Goal: Task Accomplishment & Management: Use online tool/utility

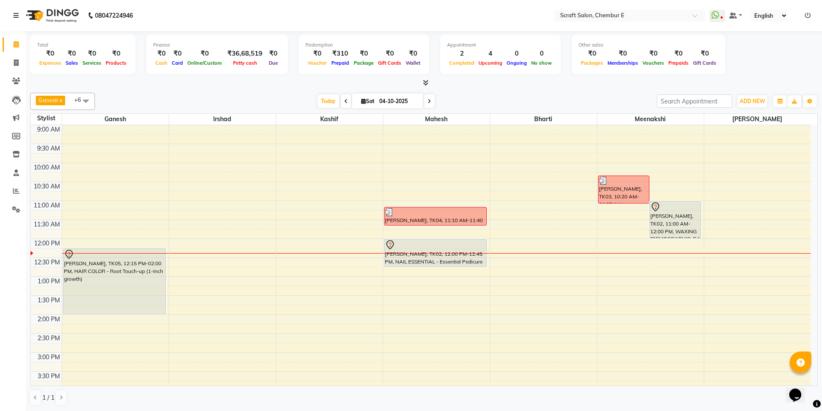
scroll to position [60, 0]
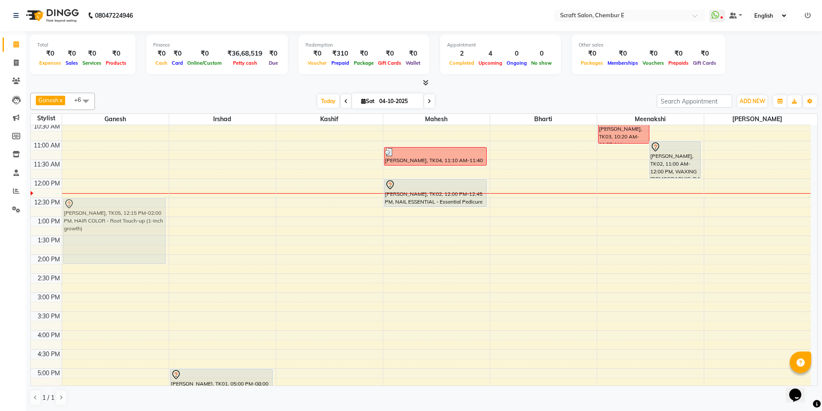
drag, startPoint x: 130, startPoint y: 197, endPoint x: 129, endPoint y: 203, distance: 6.1
click at [129, 203] on div "[PERSON_NAME], TK05, 12:15 PM-02:00 PM, HAIR COLOR - Root Touch-up (1-inch grow…" at bounding box center [115, 311] width 107 height 493
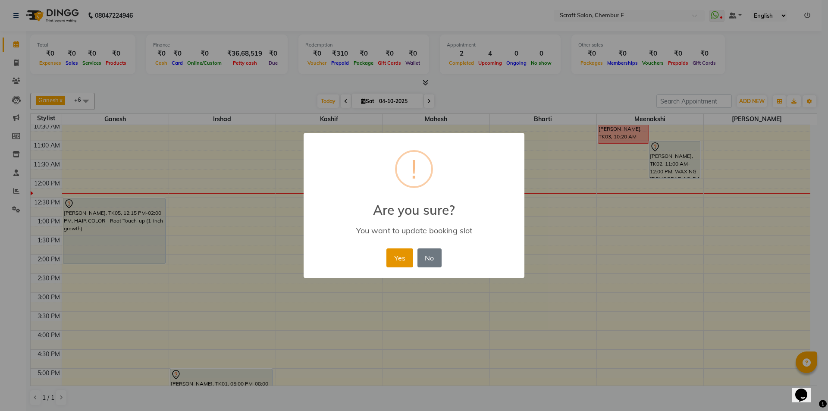
click at [402, 253] on button "Yes" at bounding box center [400, 257] width 26 height 19
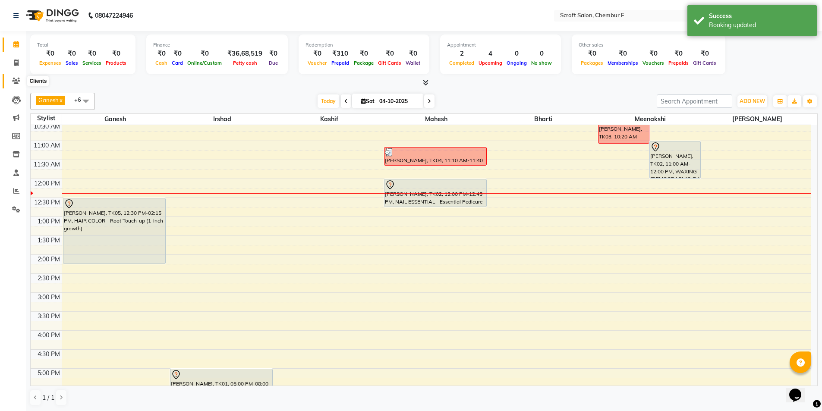
click at [16, 83] on icon at bounding box center [16, 81] width 8 height 6
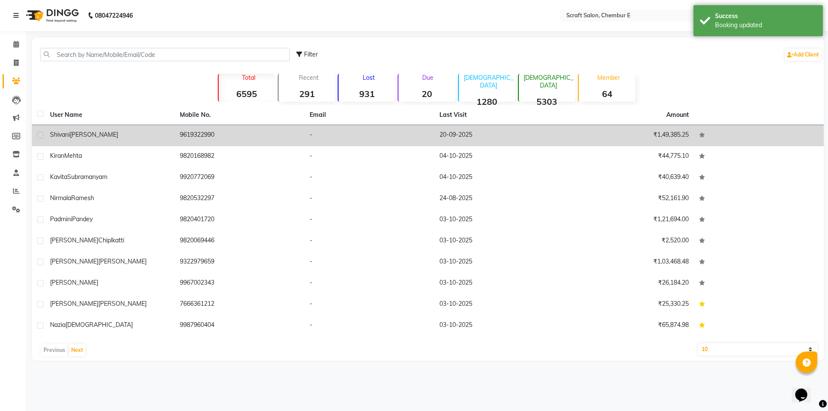
click at [56, 133] on span "Shivani" at bounding box center [60, 135] width 20 height 8
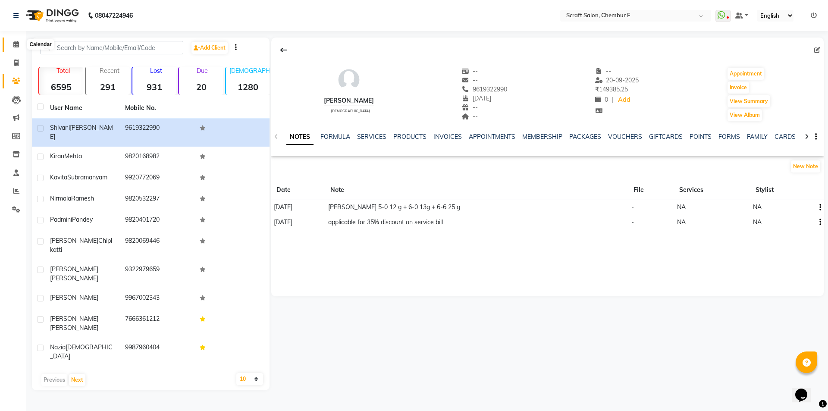
click at [14, 44] on icon at bounding box center [16, 44] width 6 height 6
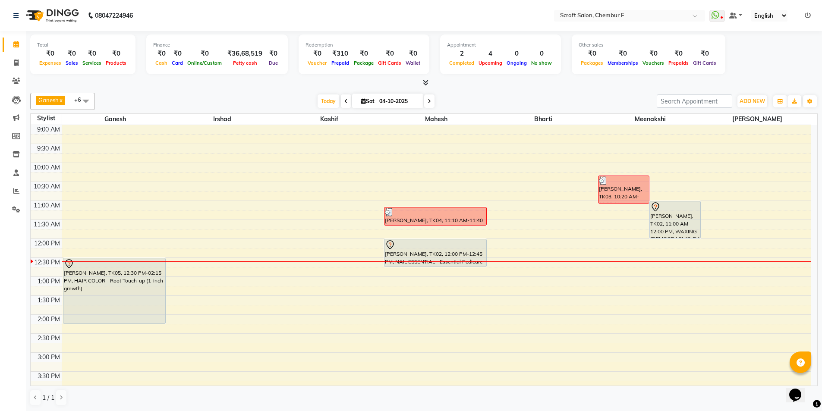
click at [680, 203] on div at bounding box center [675, 207] width 50 height 10
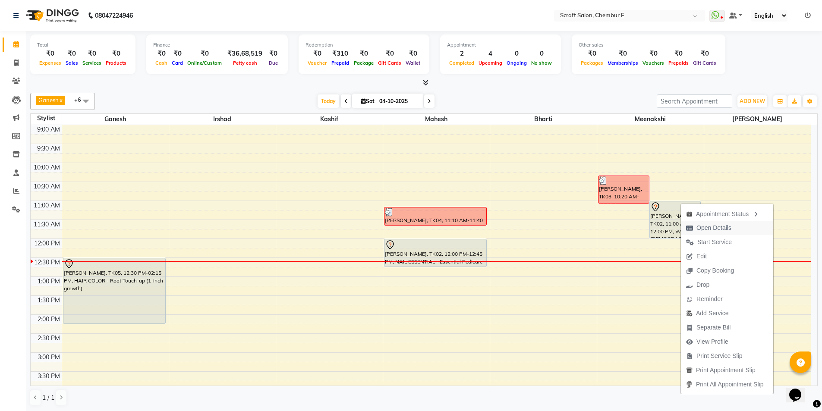
click at [712, 230] on span "Open Details" at bounding box center [713, 227] width 35 height 9
select select "7"
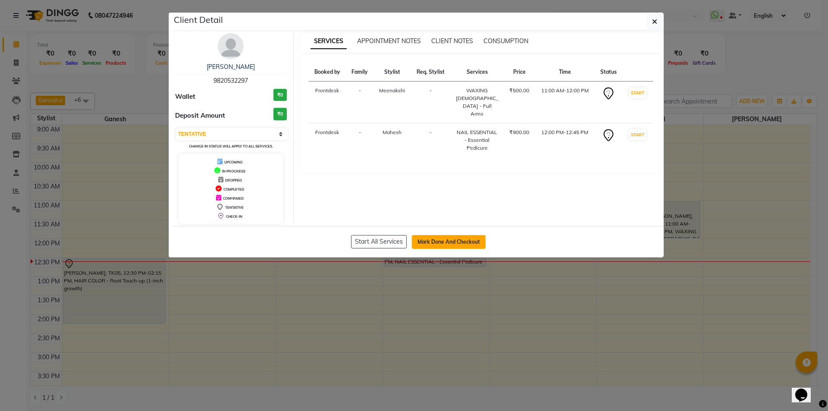
click at [471, 244] on button "Mark Done And Checkout" at bounding box center [449, 242] width 74 height 14
select select "service"
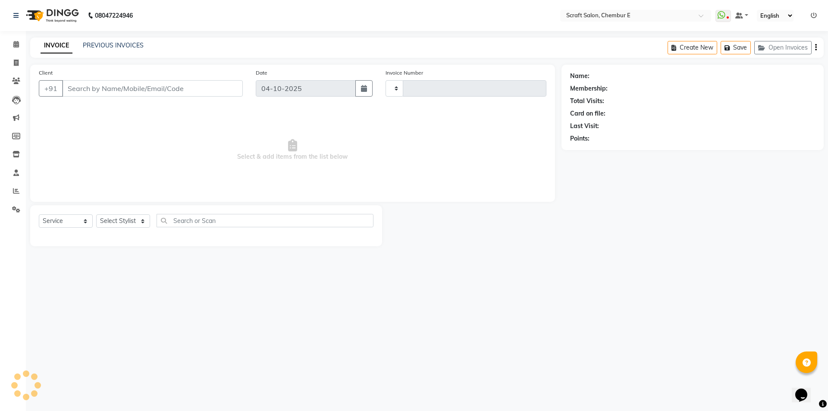
type input "1611"
select select "3922"
type input "9820532297"
select select "69640"
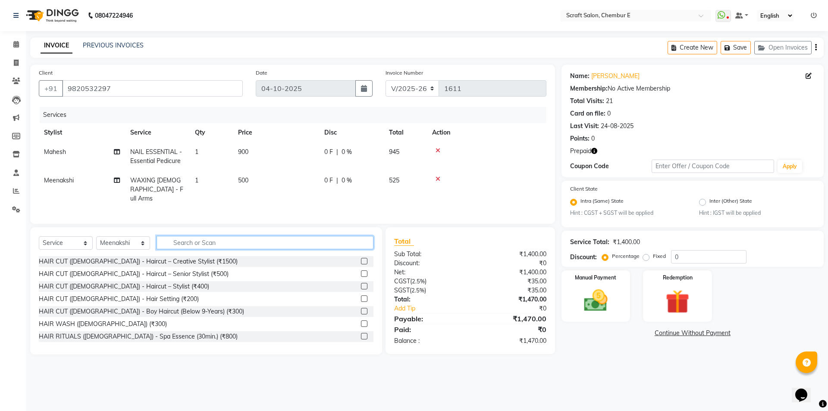
click at [236, 238] on input "text" at bounding box center [265, 242] width 217 height 13
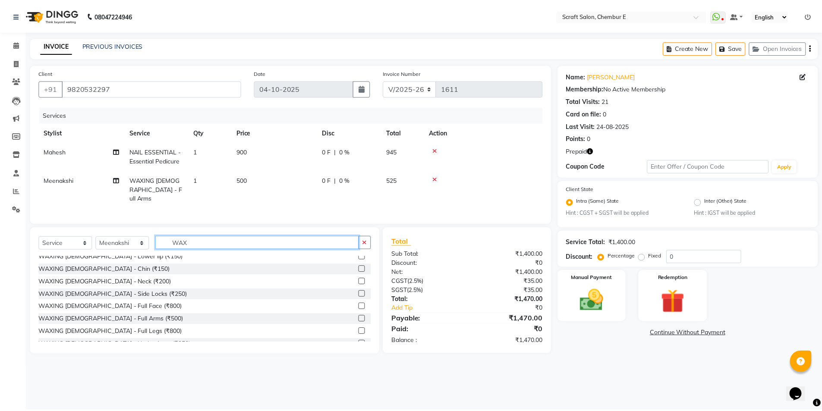
scroll to position [35, 0]
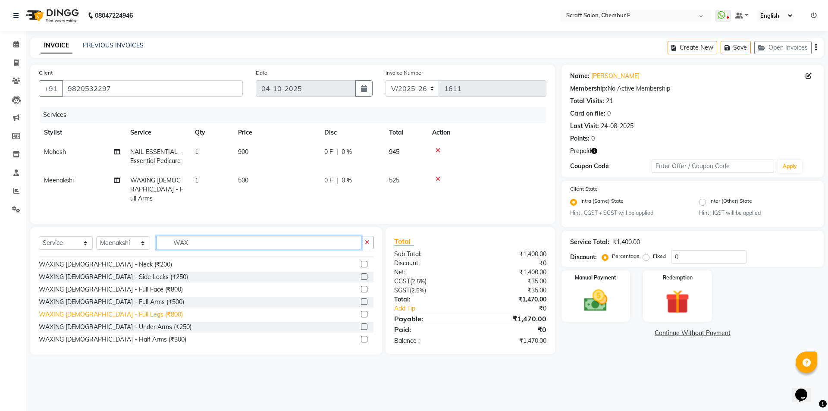
type input "WAX"
click at [134, 313] on div "WAXING [DEMOGRAPHIC_DATA] - Full Legs (₹800)" at bounding box center [111, 314] width 144 height 9
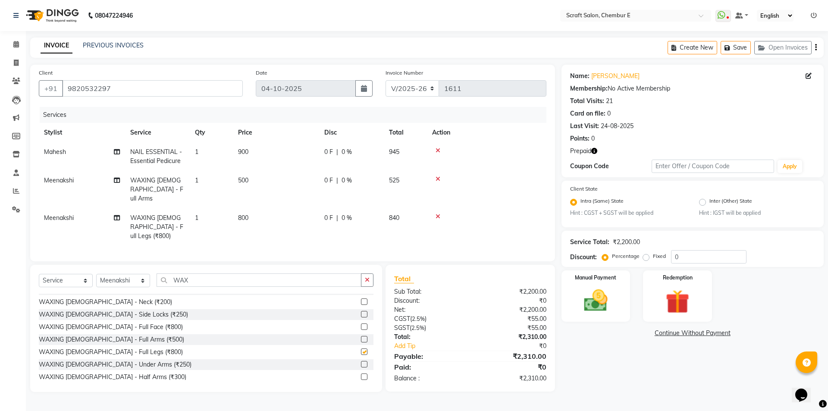
checkbox input "false"
click at [75, 360] on div "WAXING [DEMOGRAPHIC_DATA] - Under Arms (₹250)" at bounding box center [115, 364] width 153 height 9
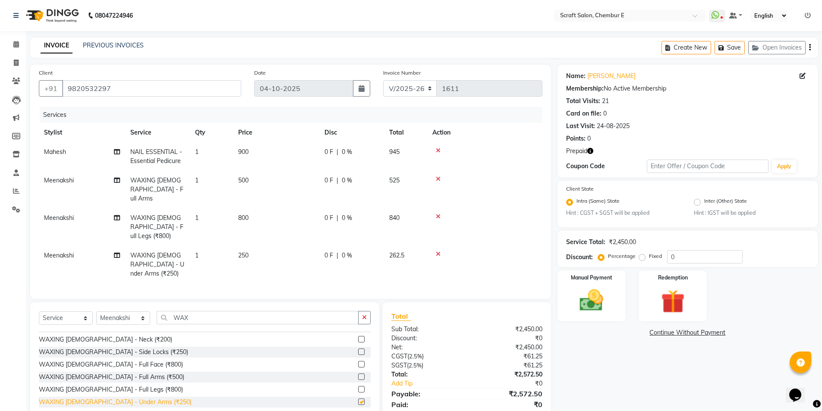
checkbox input "false"
